Goal: Learn about a topic

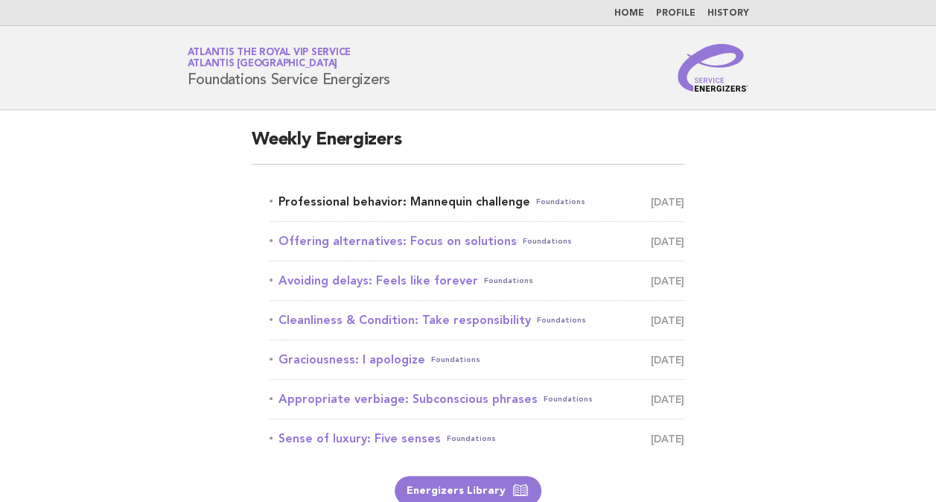
click at [419, 195] on link "Professional behavior: Mannequin challenge Foundations September 5" at bounding box center [477, 201] width 415 height 21
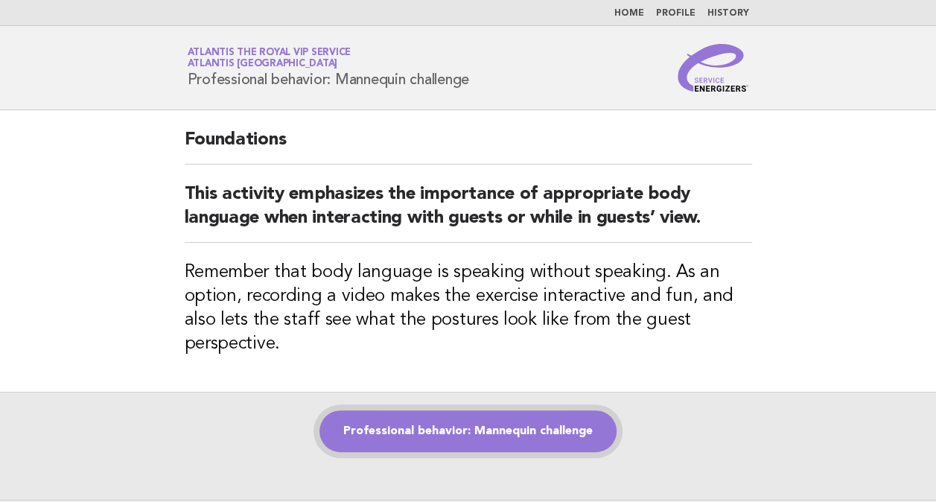
click at [504, 419] on link "Professional behavior: Mannequin challenge" at bounding box center [468, 431] width 297 height 42
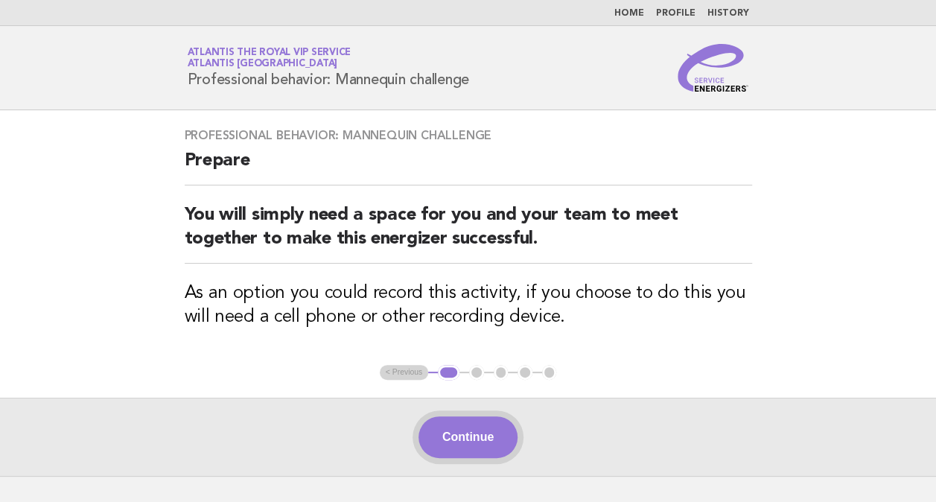
click at [450, 448] on button "Continue" at bounding box center [468, 437] width 99 height 42
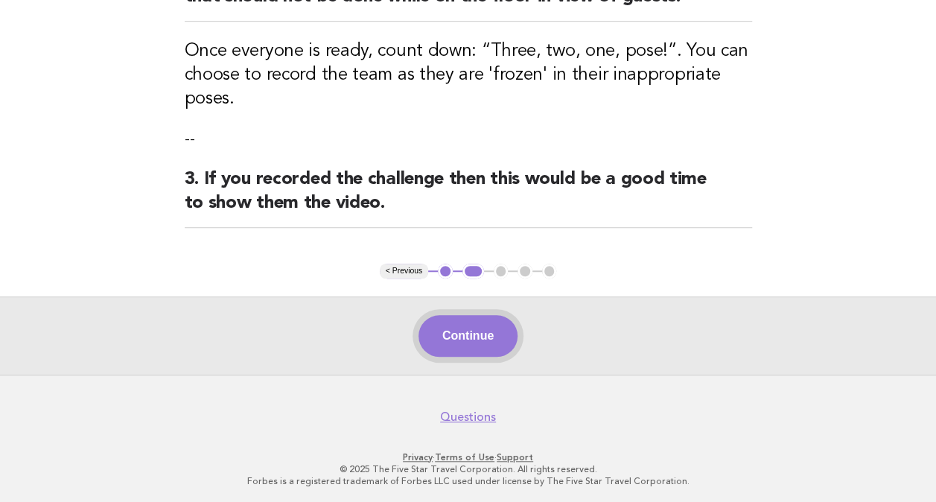
click at [487, 346] on button "Continue" at bounding box center [468, 336] width 99 height 42
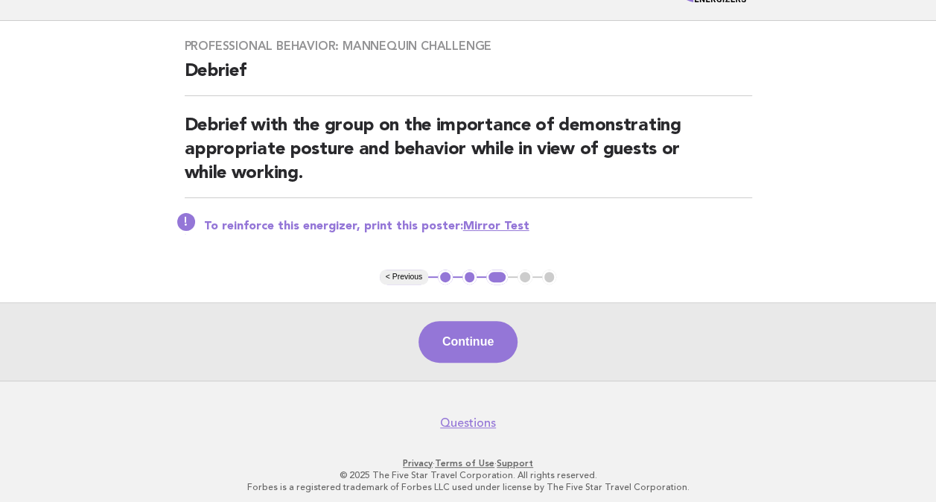
scroll to position [92, 0]
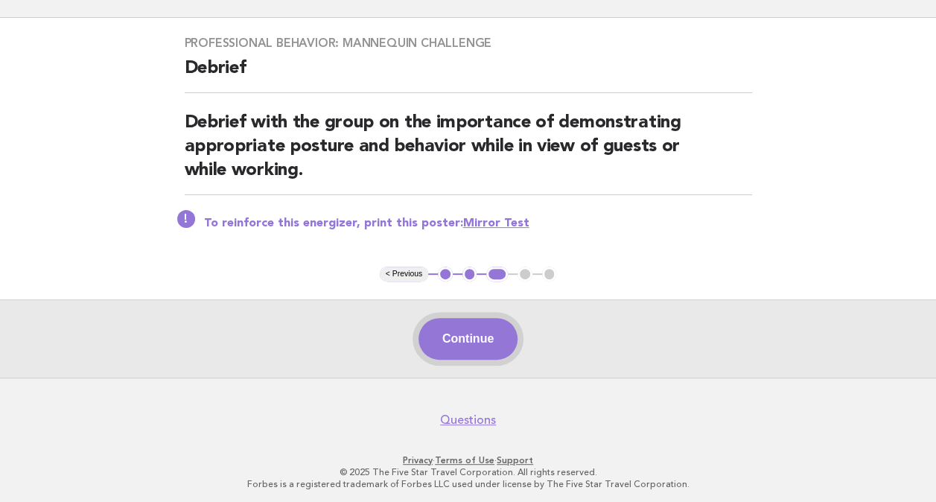
click at [476, 337] on button "Continue" at bounding box center [468, 339] width 99 height 42
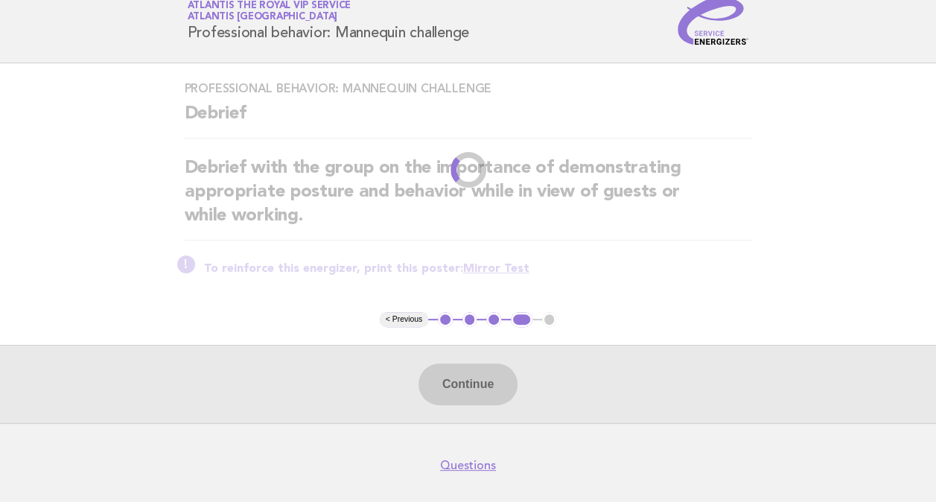
scroll to position [0, 0]
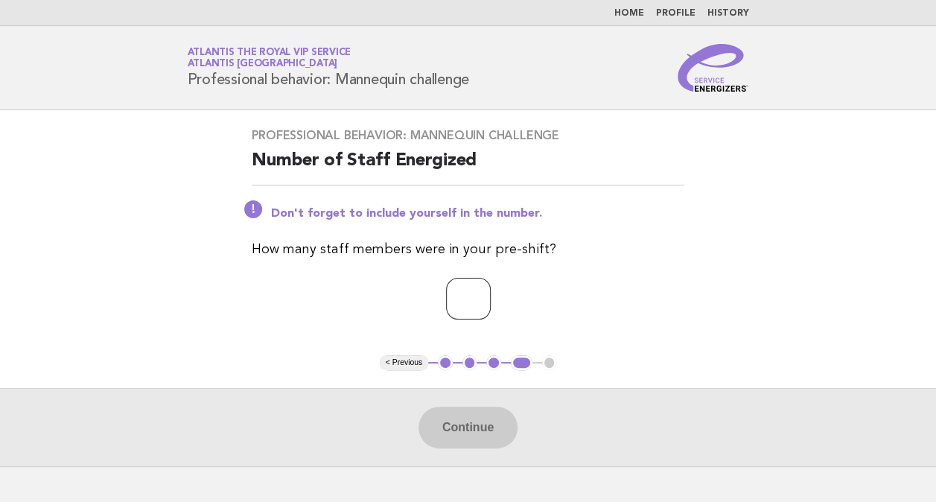
click at [481, 292] on input "number" at bounding box center [468, 299] width 45 height 42
type input "*"
click at [465, 434] on button "Continue" at bounding box center [468, 428] width 99 height 42
